Goal: Check status

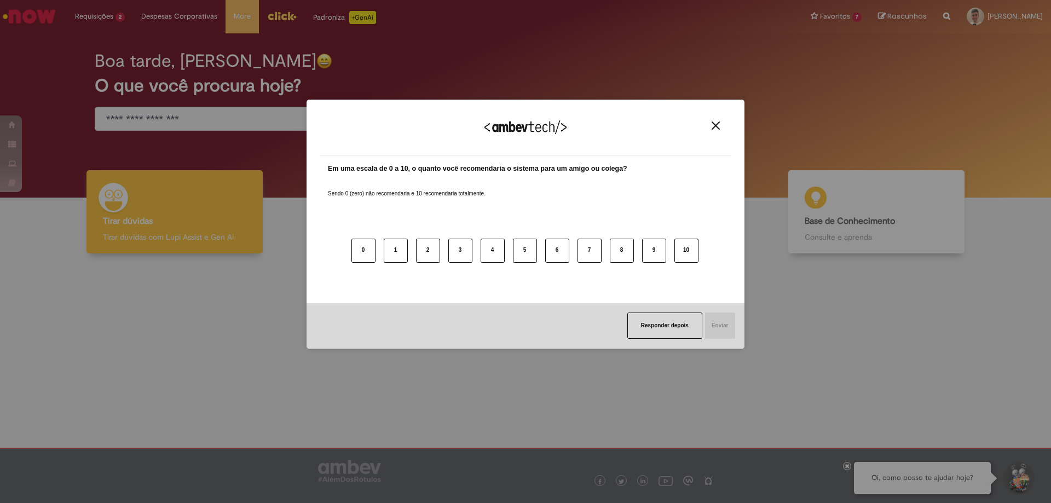
click at [719, 120] on div "Agradecemos seu feedback!" at bounding box center [526, 134] width 412 height 43
click at [718, 124] on img "Close" at bounding box center [716, 126] width 8 height 8
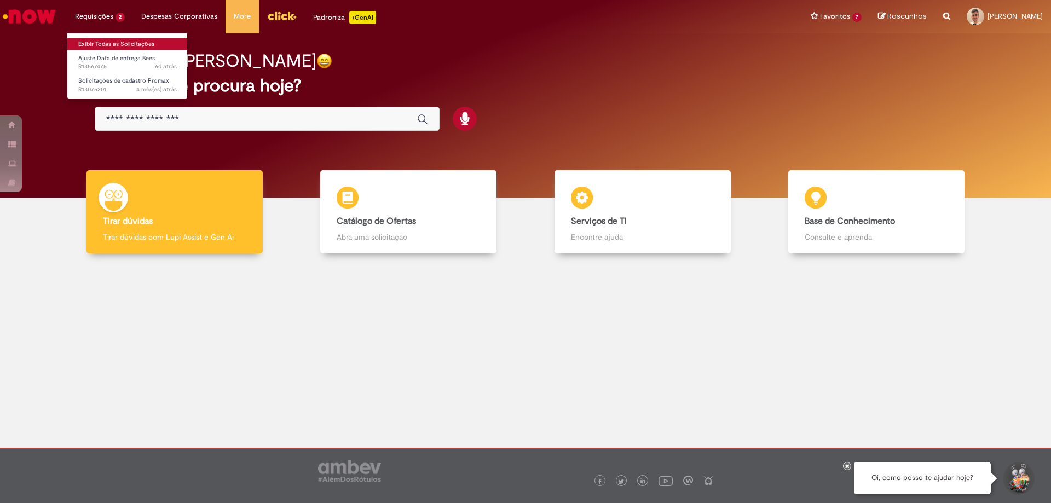
click at [102, 38] on link "Exibir Todas as Solicitações" at bounding box center [127, 44] width 120 height 12
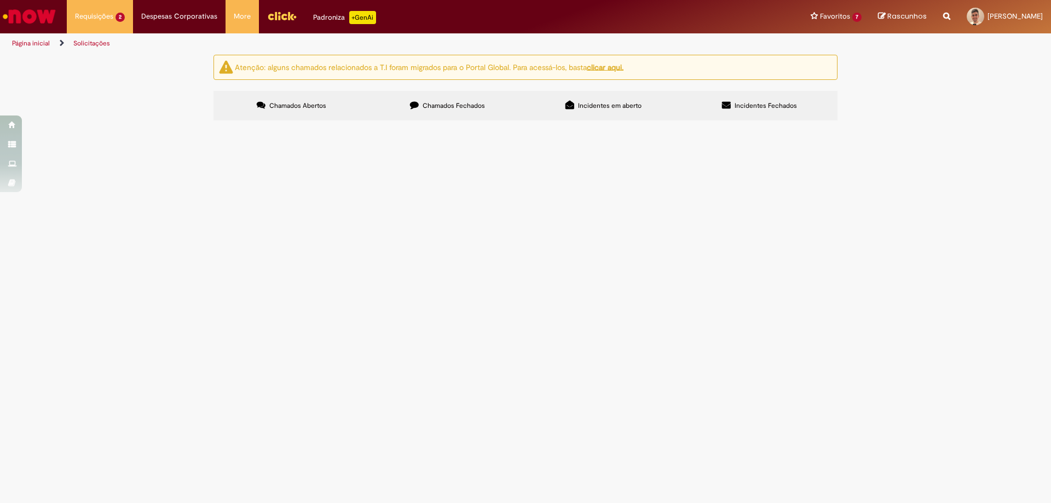
click at [0, 0] on img at bounding box center [0, 0] width 0 height 0
click at [0, 0] on td "Olá, boa tarde! Segue PDVs que necessitam de alteração de data de entrega." at bounding box center [0, 0] width 0 height 0
click at [0, 0] on span "Olá, boa tarde! Segue PDVs que necessitam de alteração de data de entrega." at bounding box center [0, 0] width 0 height 0
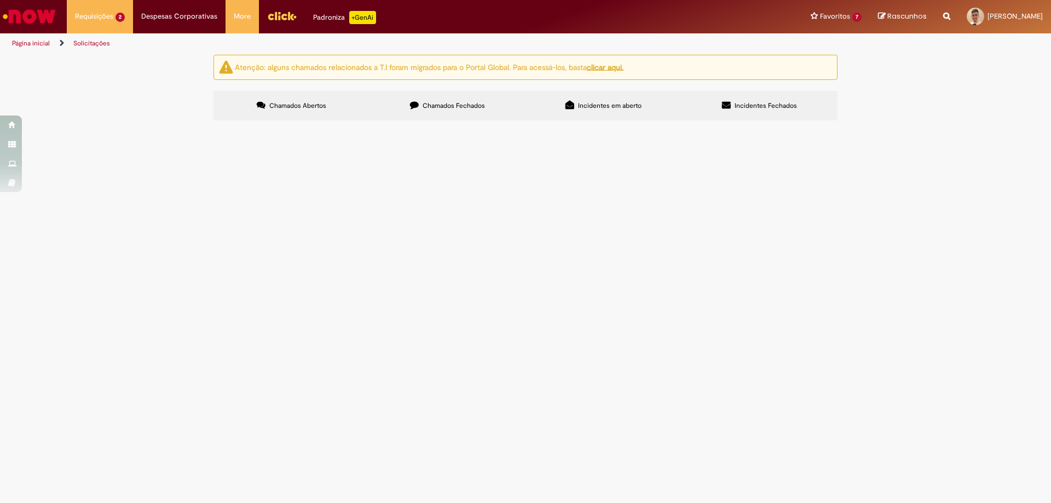
click at [0, 0] on span "Olá, boa tarde! Segue PDVs que necessitam de alteração de data de entrega." at bounding box center [0, 0] width 0 height 0
click at [0, 0] on span "Ajuste Data de entrega Bees" at bounding box center [0, 0] width 0 height 0
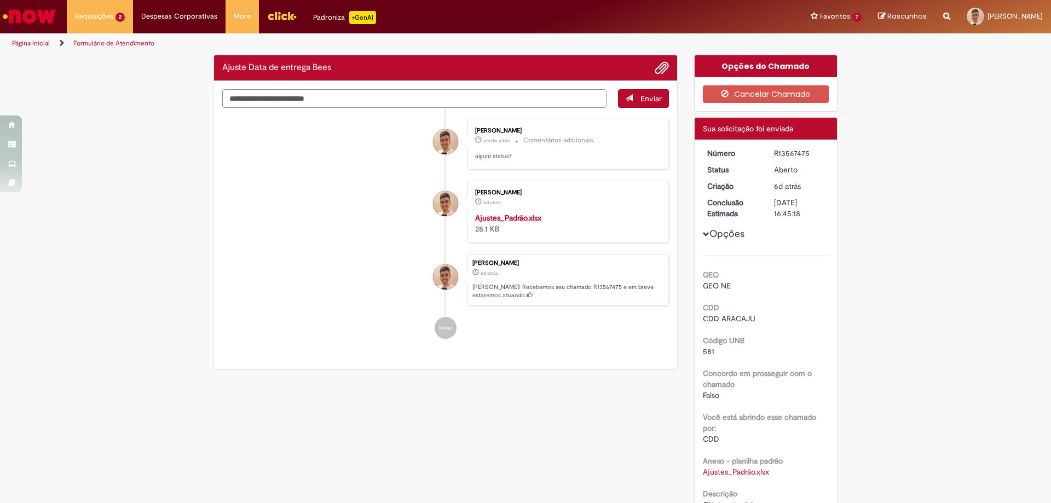
click at [730, 194] on div "Opções GEO GEO NE CDD CDD ARACAJU Código UNB 581 Concordo em prosseguir com o c…" at bounding box center [766, 340] width 126 height 384
